Goal: Information Seeking & Learning: Learn about a topic

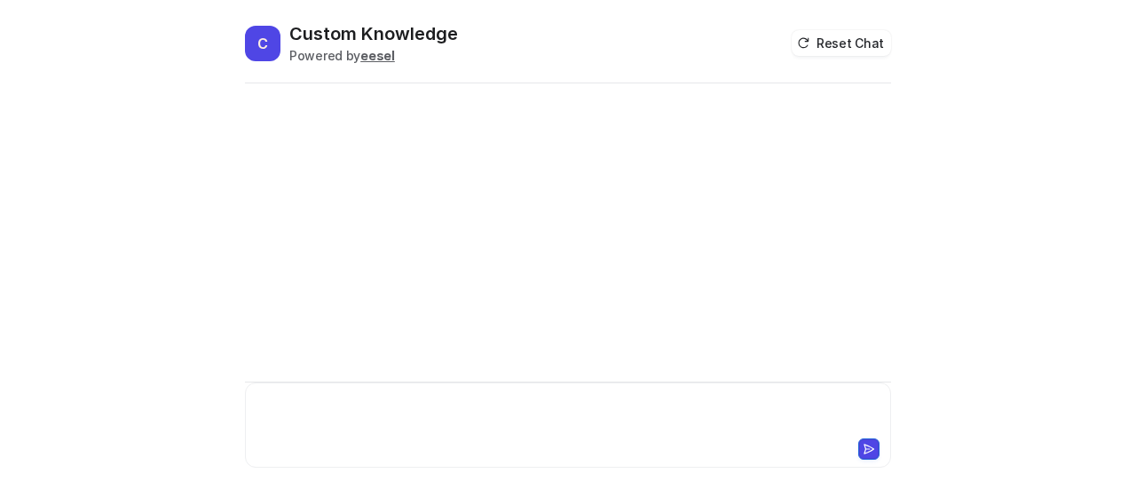
click at [348, 402] on div at bounding box center [568, 414] width 638 height 41
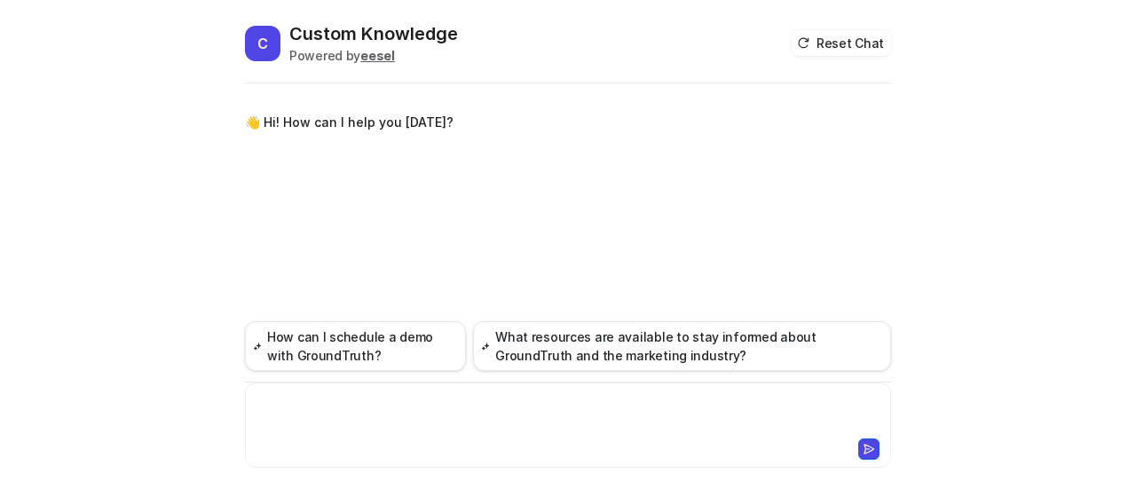
paste div
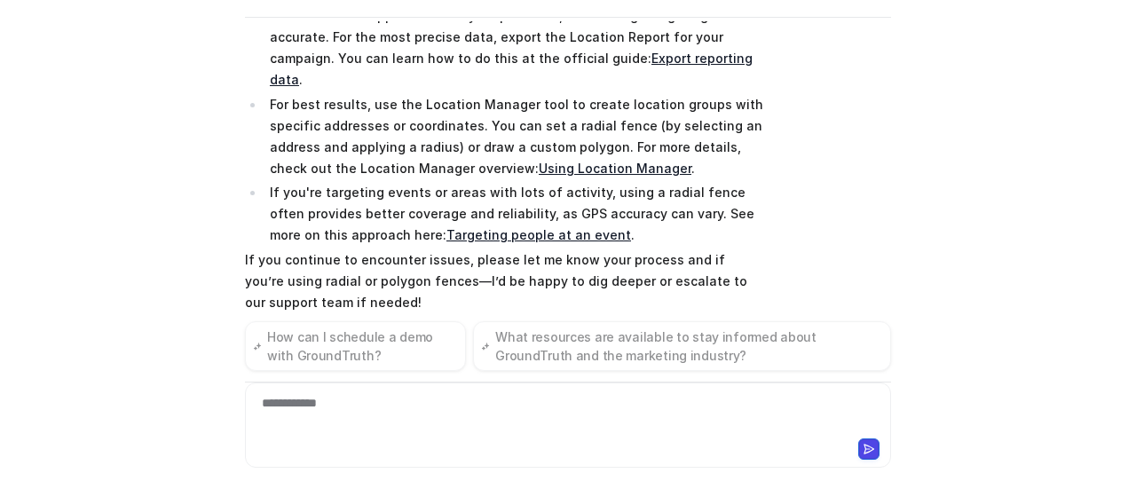
scroll to position [352, 0]
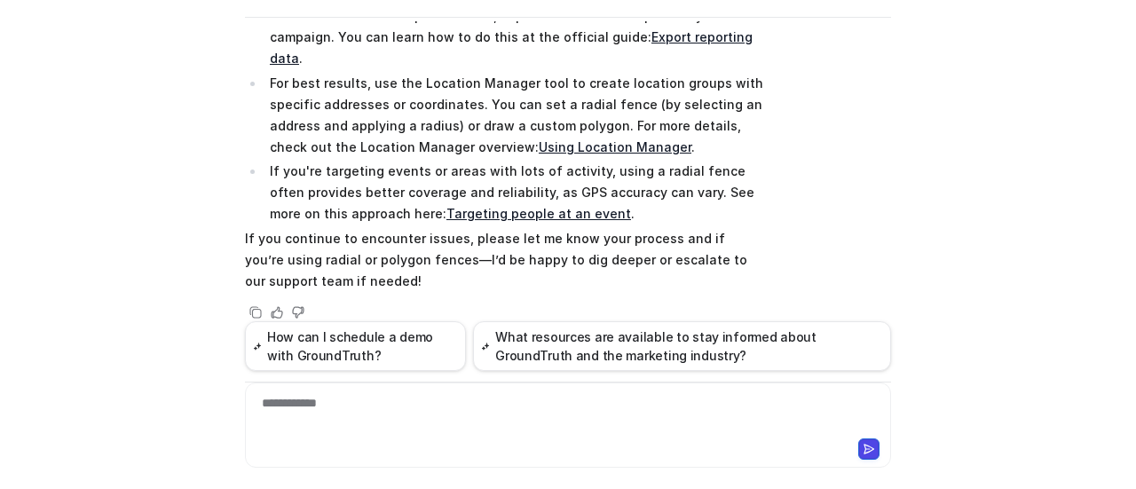
click at [892, 214] on div "C Custom Knowledge Powered by eesel Reset Chat 👋 Hi! How can I help you [DATE]?…" at bounding box center [568, 190] width 674 height 468
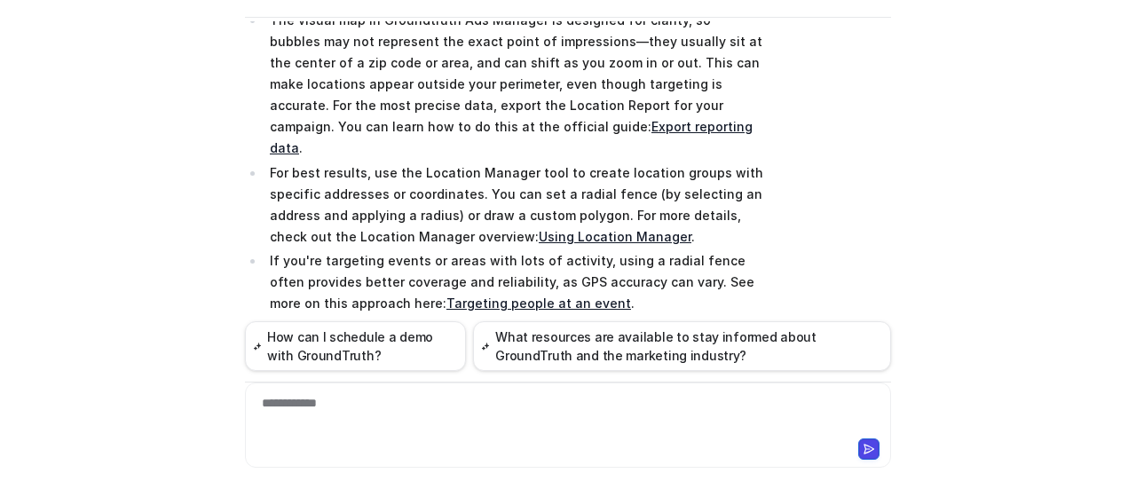
scroll to position [264, 0]
click at [437, 125] on link "Export reporting data" at bounding box center [511, 136] width 483 height 36
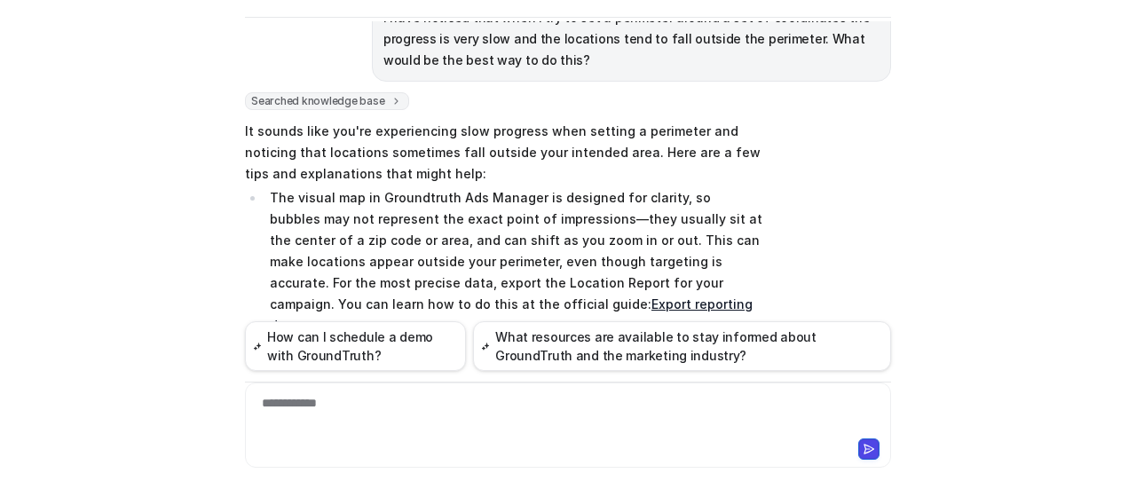
scroll to position [174, 0]
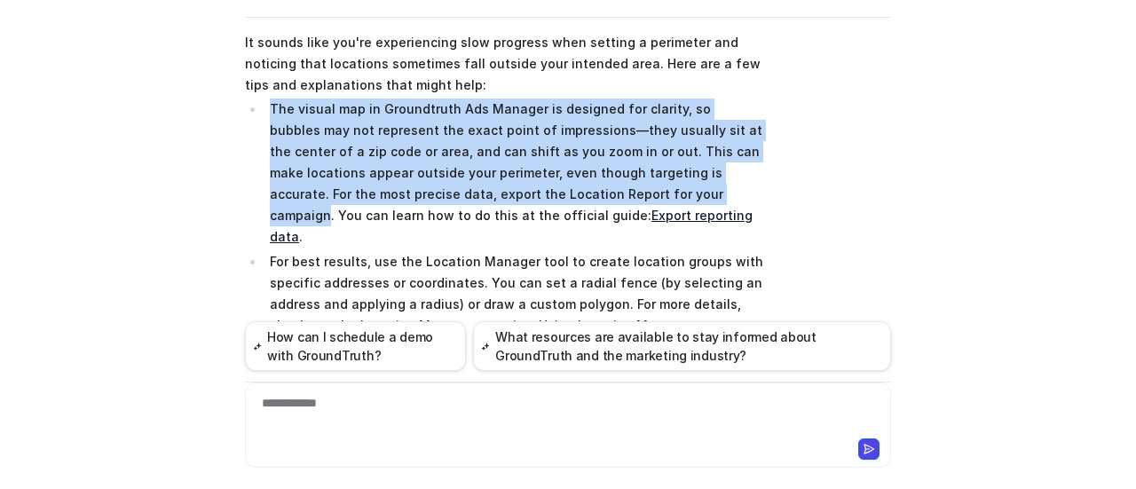
drag, startPoint x: 264, startPoint y: 104, endPoint x: 565, endPoint y: 194, distance: 314.2
click at [565, 194] on p "The visual map in Groundtruth Ads Manager is designed for clarity, so bubbles m…" at bounding box center [517, 173] width 494 height 149
copy p "The visual map in Groundtruth Ads Manager is designed for clarity, so bubbles m…"
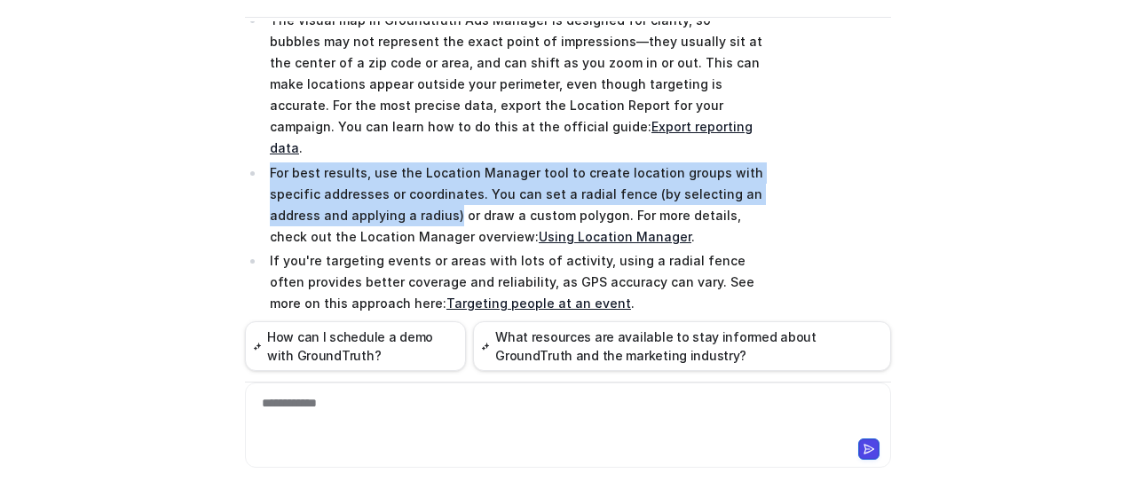
drag, startPoint x: 264, startPoint y: 148, endPoint x: 445, endPoint y: 192, distance: 185.3
click at [445, 192] on p "For best results, use the Location Manager tool to create location groups with …" at bounding box center [517, 204] width 494 height 85
copy p "For best results, use the Location Manager tool to create location groups with …"
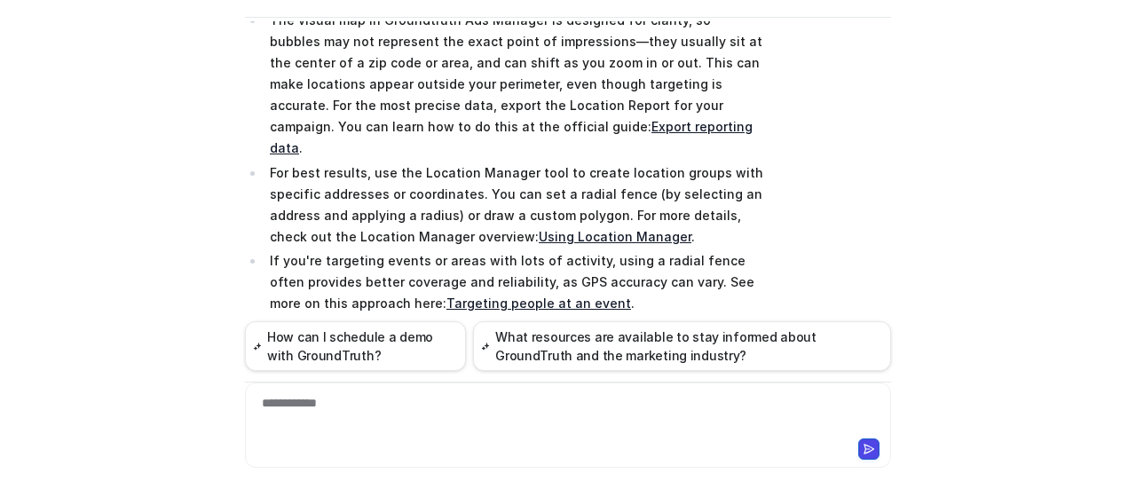
click at [664, 97] on p "The visual map in Groundtruth Ads Manager is designed for clarity, so bubbles m…" at bounding box center [517, 84] width 494 height 149
